Goal: Book appointment/travel/reservation

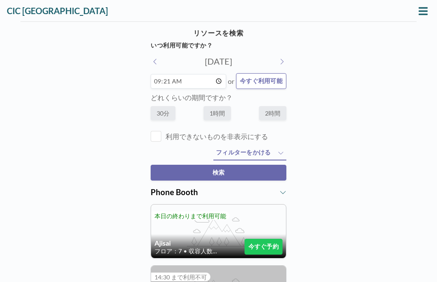
scroll to position [89, 0]
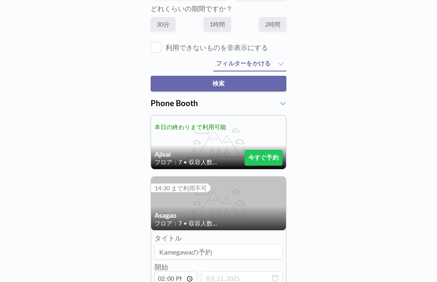
click at [267, 163] on button "今すぐ予約" at bounding box center [264, 158] width 38 height 16
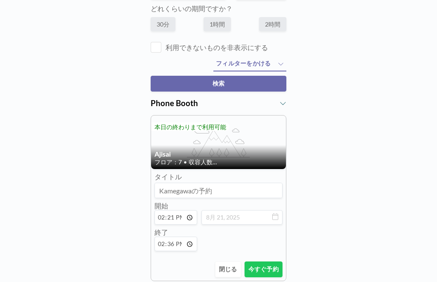
click at [183, 221] on input "14:21" at bounding box center [176, 217] width 43 height 15
type input "10:00"
click at [185, 247] on input "14:36" at bounding box center [176, 243] width 43 height 15
type input "10:30"
click at [270, 273] on button "今すぐ予約" at bounding box center [264, 269] width 38 height 16
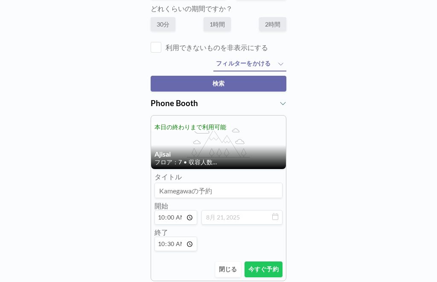
click at [270, 268] on button "今すぐ予約" at bounding box center [264, 269] width 38 height 16
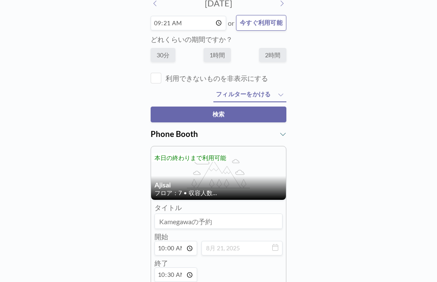
scroll to position [59, 0]
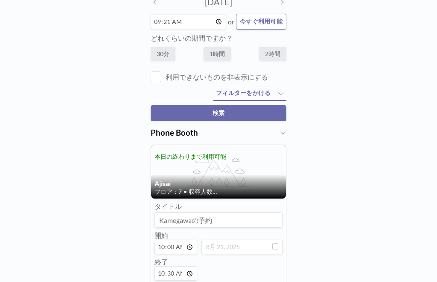
click at [273, 23] on span "今すぐ利用可能" at bounding box center [261, 22] width 43 height 8
type input "10:06"
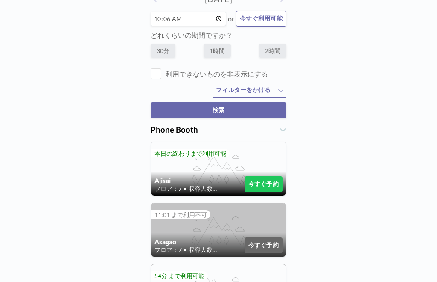
scroll to position [65, 0]
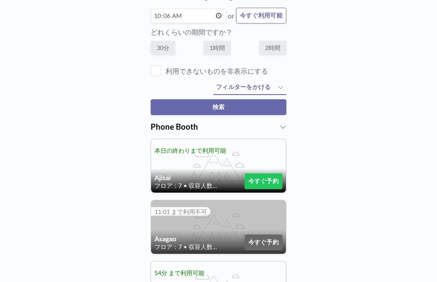
click at [271, 187] on button "今すぐ予約" at bounding box center [264, 181] width 38 height 16
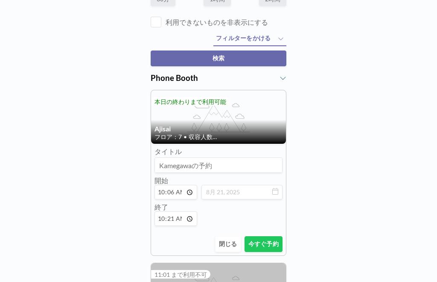
scroll to position [115, 0]
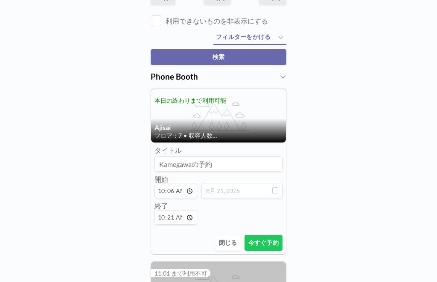
click at [182, 194] on input "10:06" at bounding box center [176, 190] width 43 height 15
type input "10:00"
click at [188, 224] on input "10:21" at bounding box center [176, 217] width 43 height 15
type input "10:30"
click at [265, 245] on button "今すぐ予約" at bounding box center [264, 243] width 38 height 16
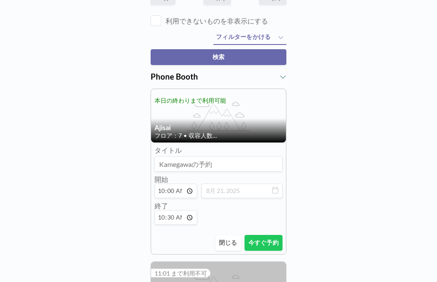
click at [182, 194] on input "10:00" at bounding box center [176, 190] width 43 height 15
type input "10:04"
click at [276, 246] on button "今すぐ予約" at bounding box center [264, 243] width 38 height 16
